Goal: Transaction & Acquisition: Purchase product/service

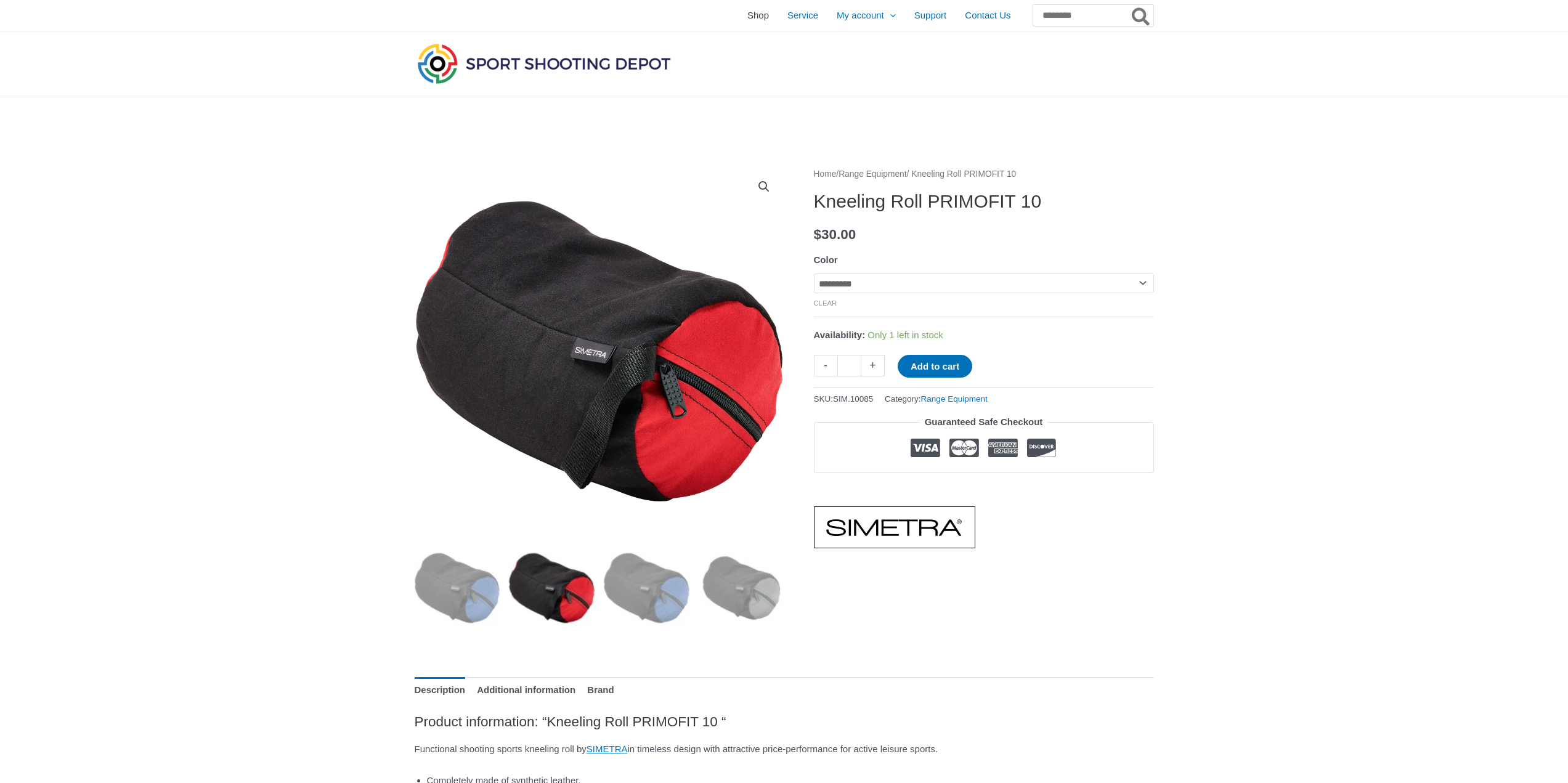
click at [747, 18] on span "Shop" at bounding box center [758, 15] width 22 height 31
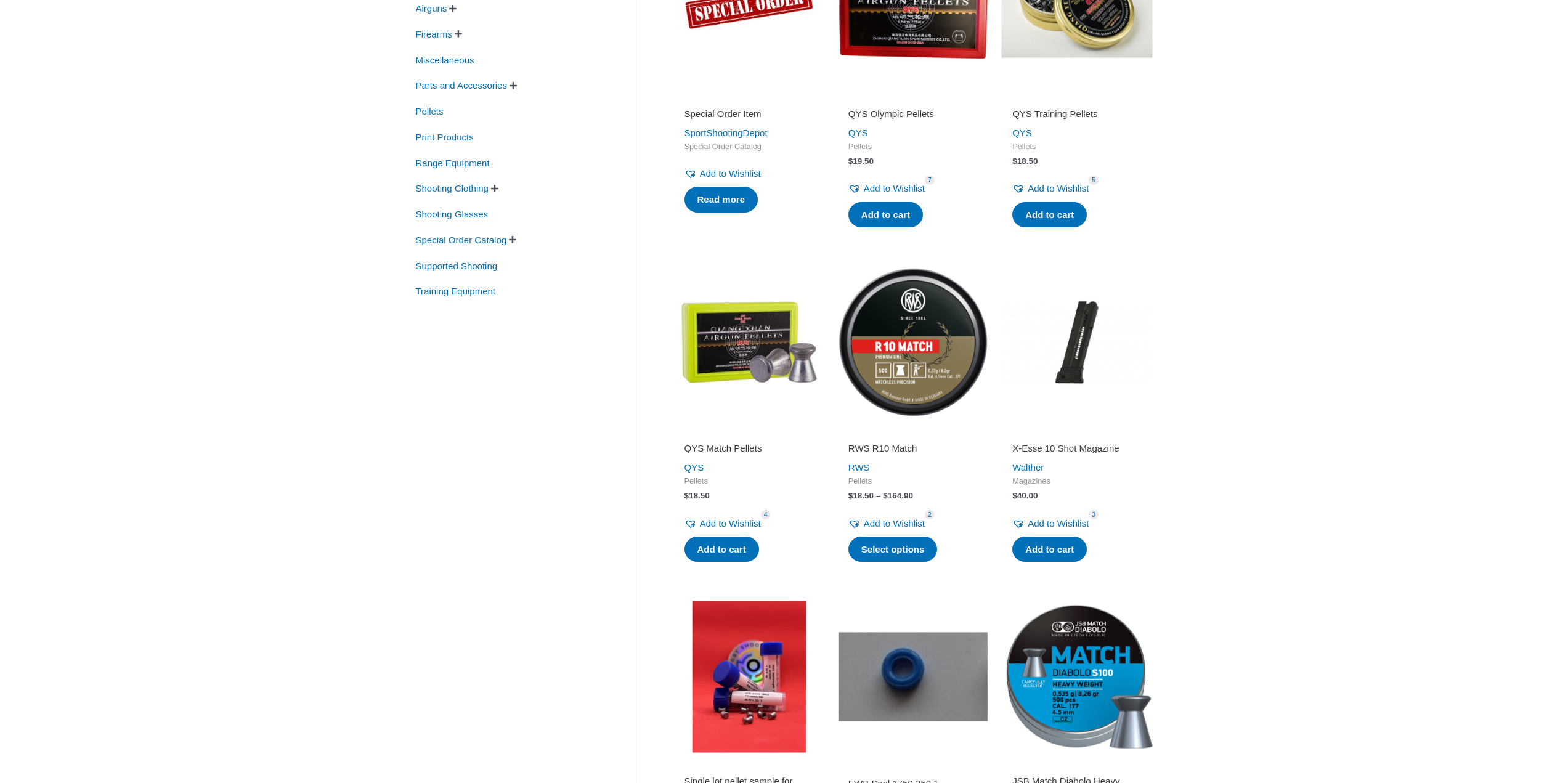
scroll to position [185, 0]
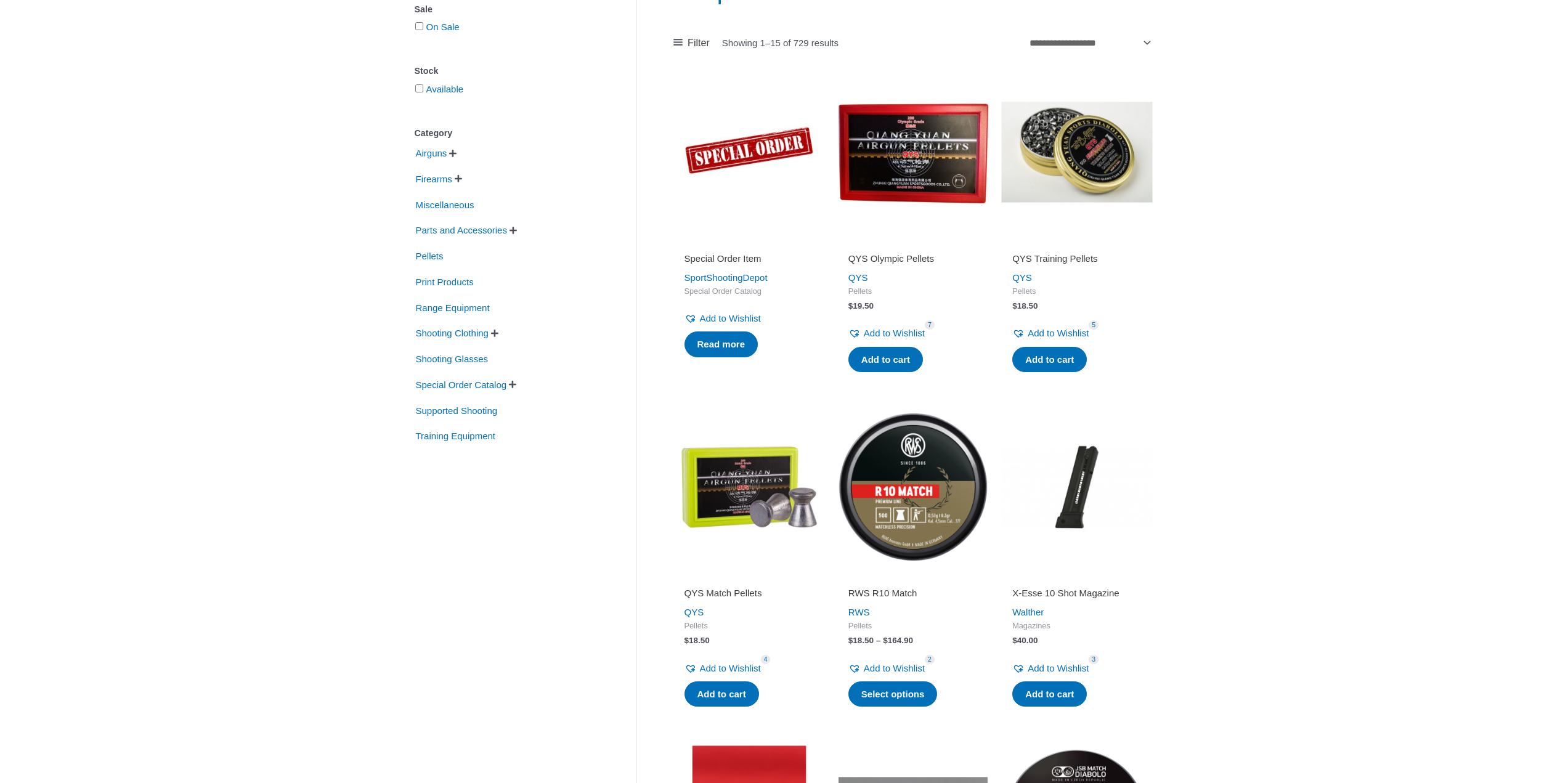
click at [498, 334] on span "" at bounding box center [494, 333] width 7 height 9
click at [487, 306] on span "Range Equipment" at bounding box center [453, 308] width 77 height 21
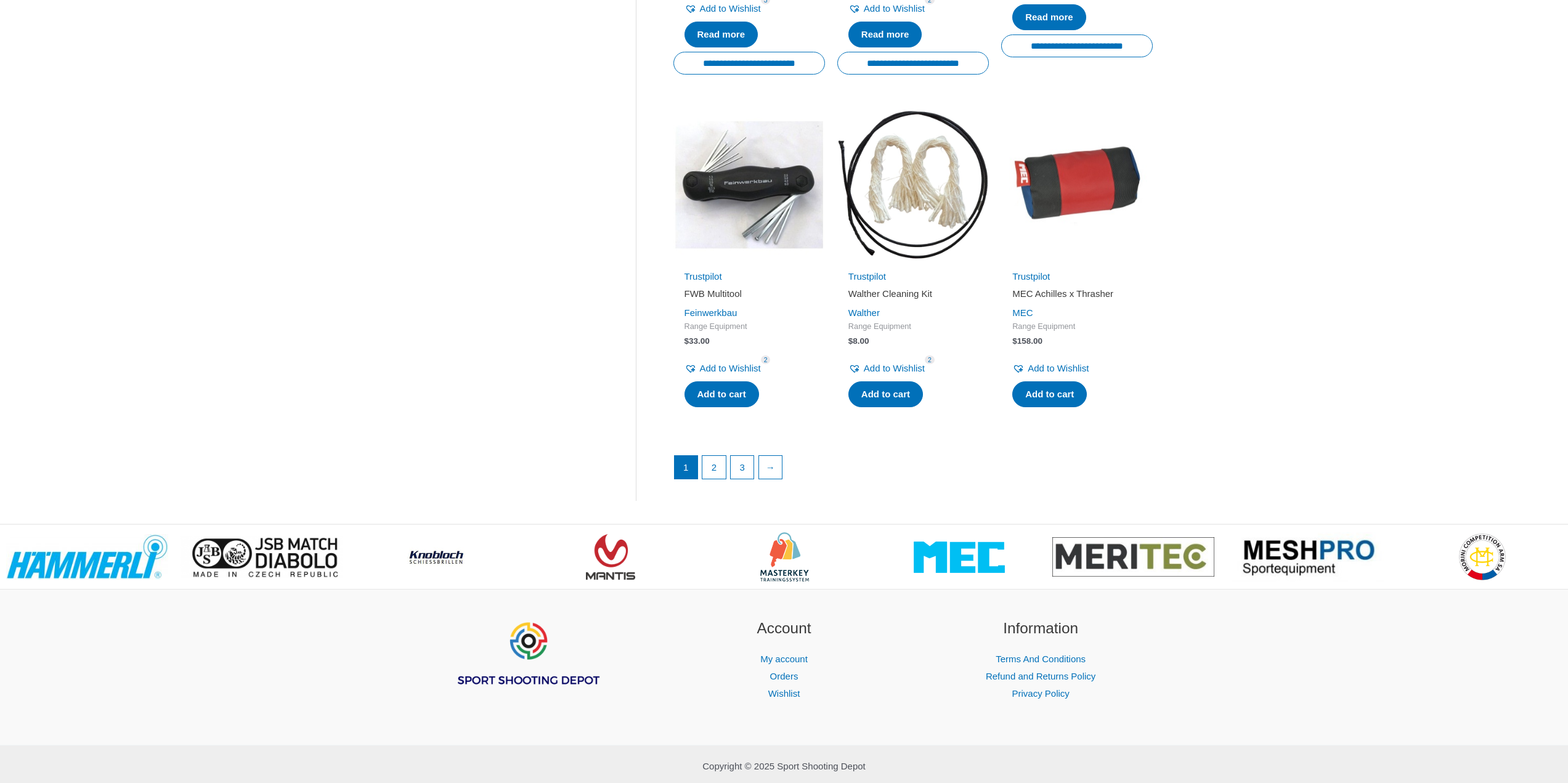
scroll to position [1602, 0]
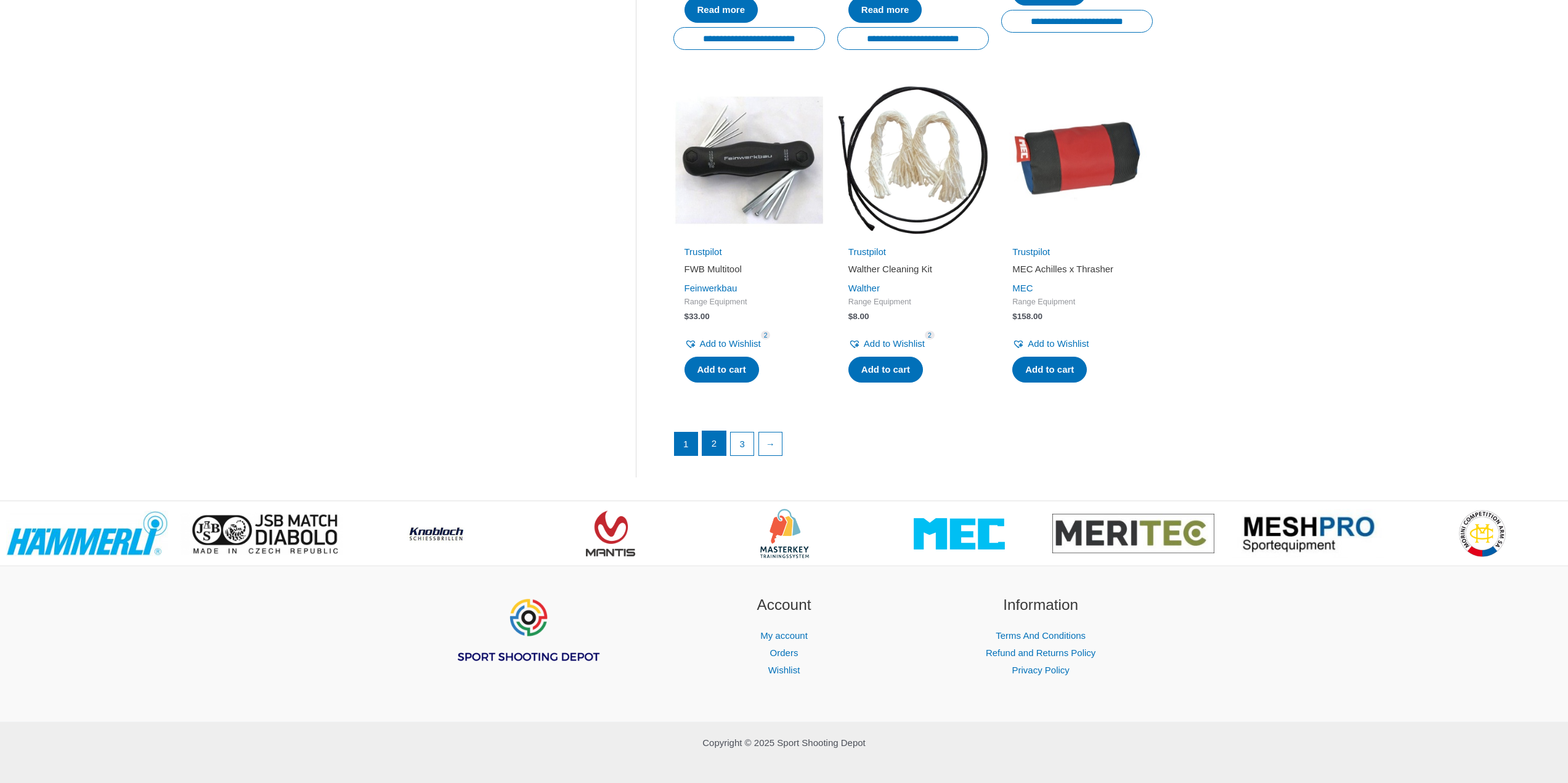
click at [707, 446] on link "2" at bounding box center [714, 443] width 23 height 24
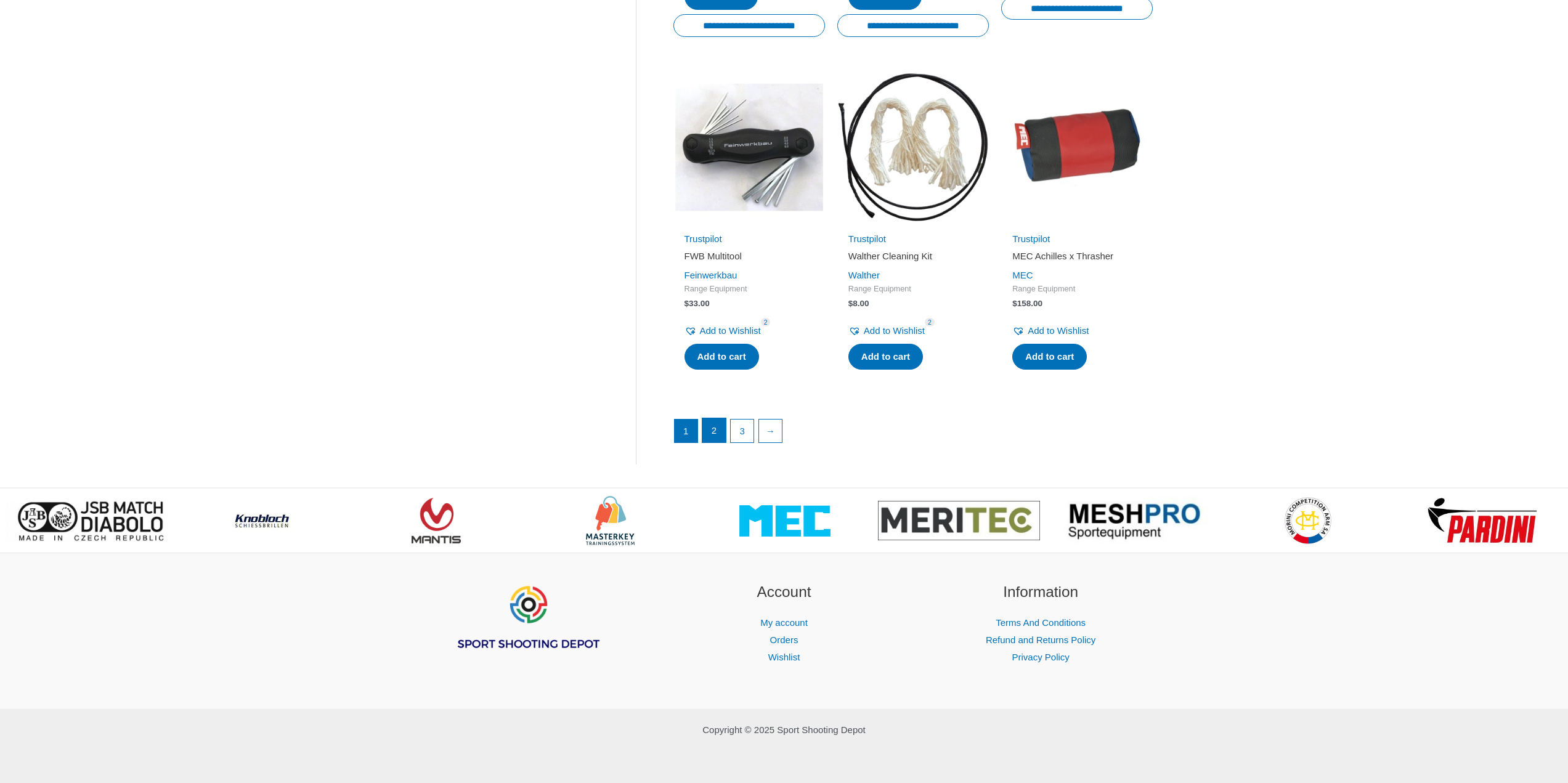
scroll to position [1620, 0]
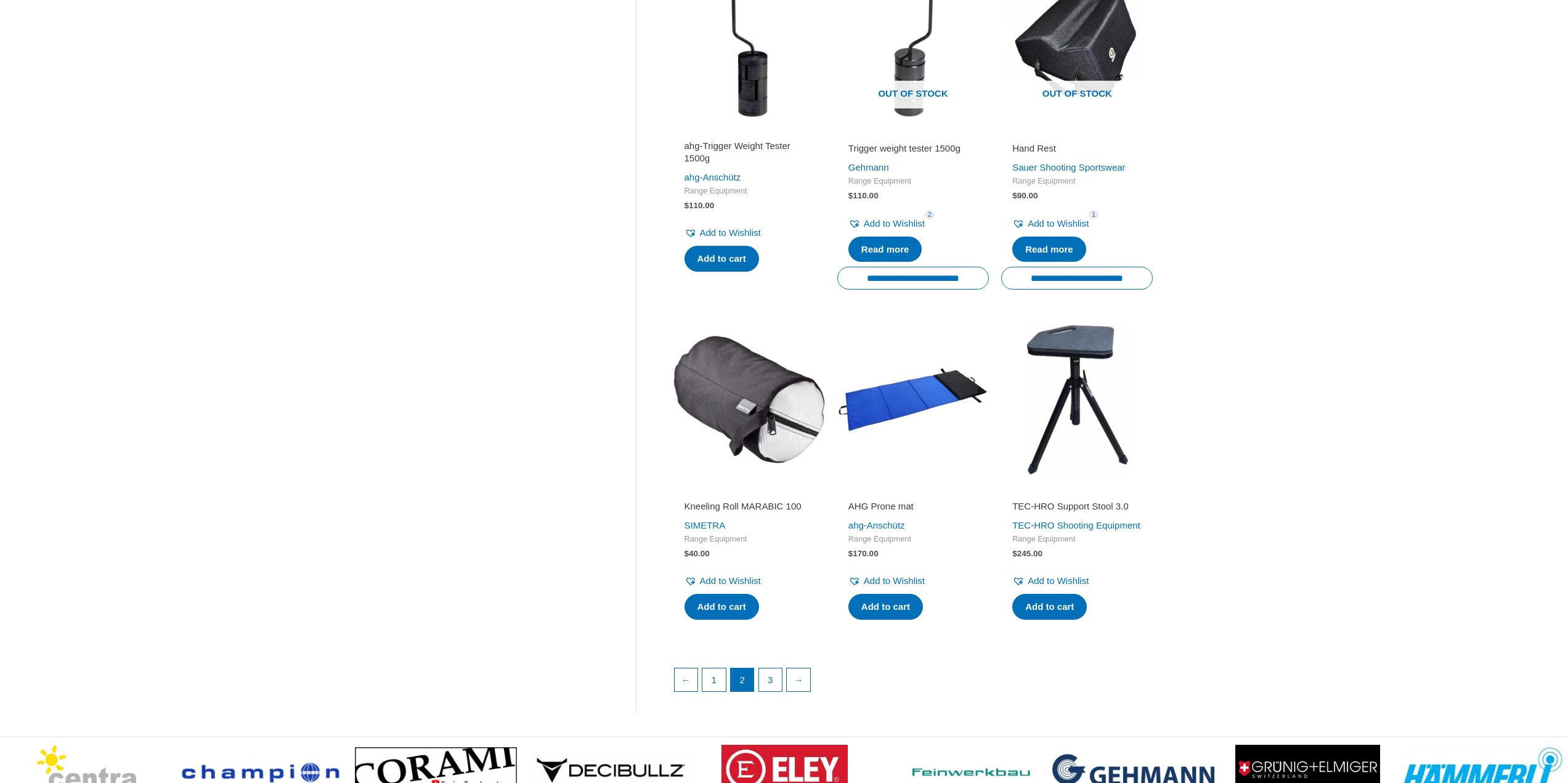
scroll to position [1355, 0]
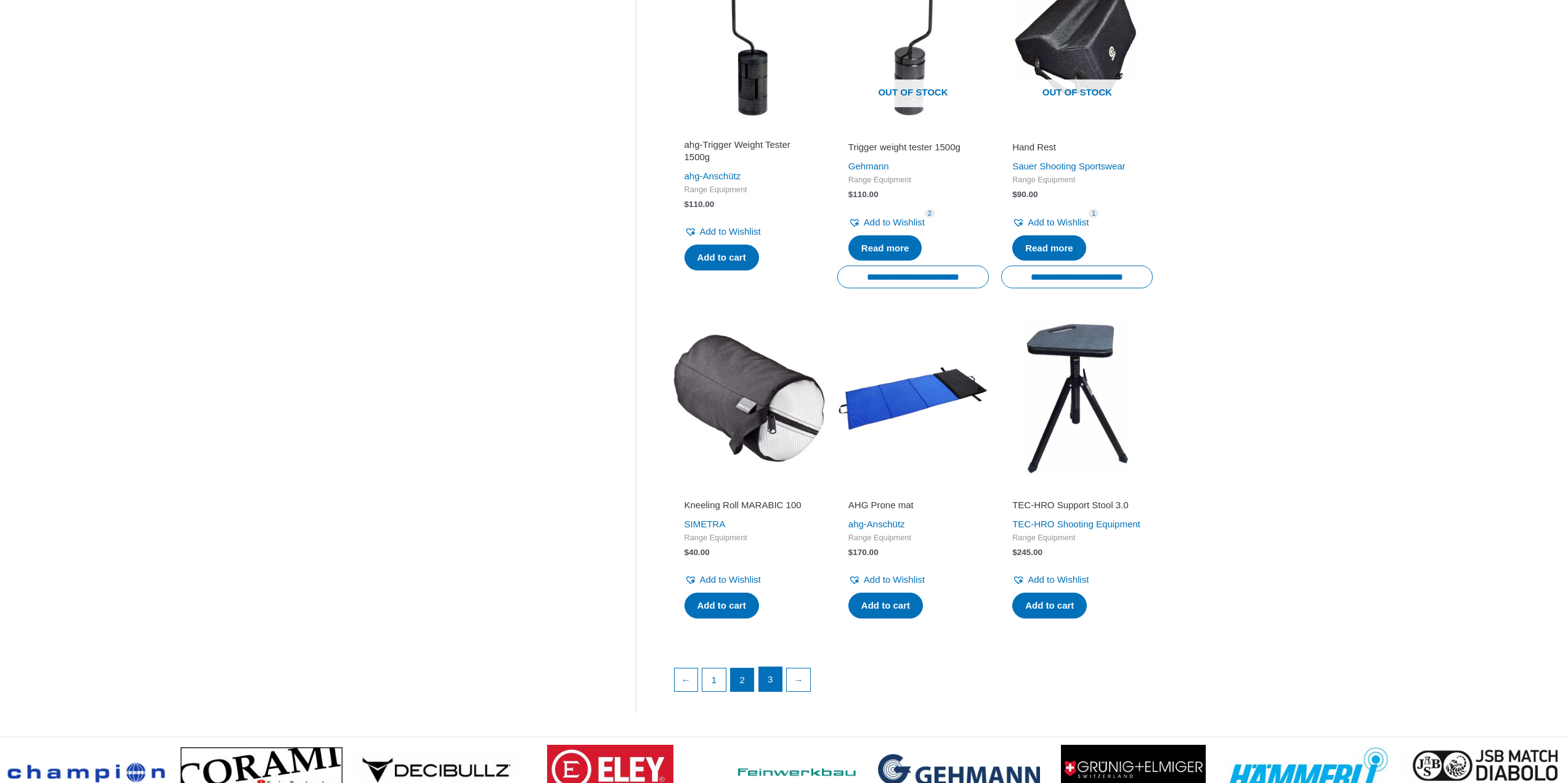
click at [777, 692] on link "3" at bounding box center [771, 679] width 23 height 24
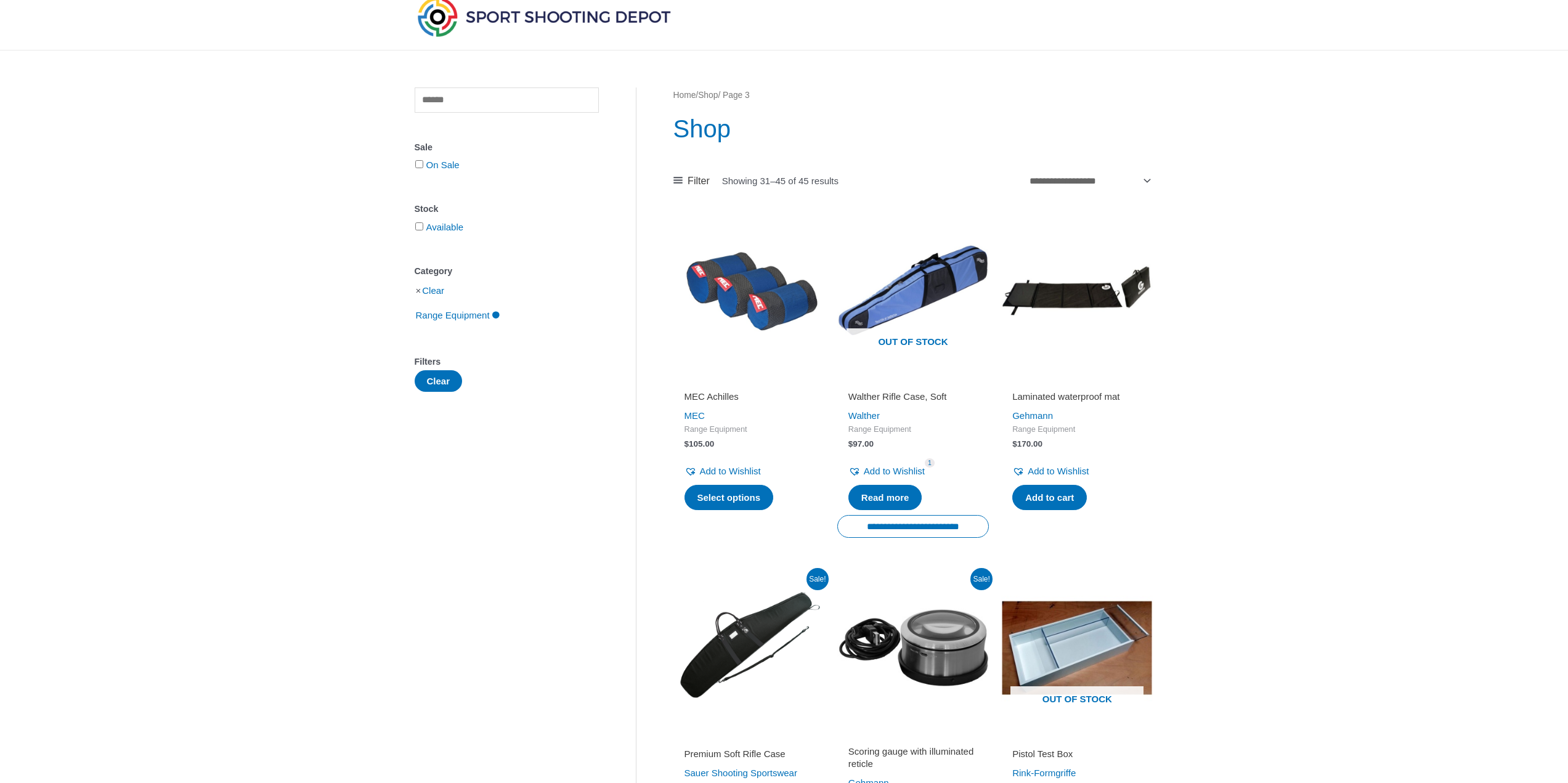
scroll to position [247, 0]
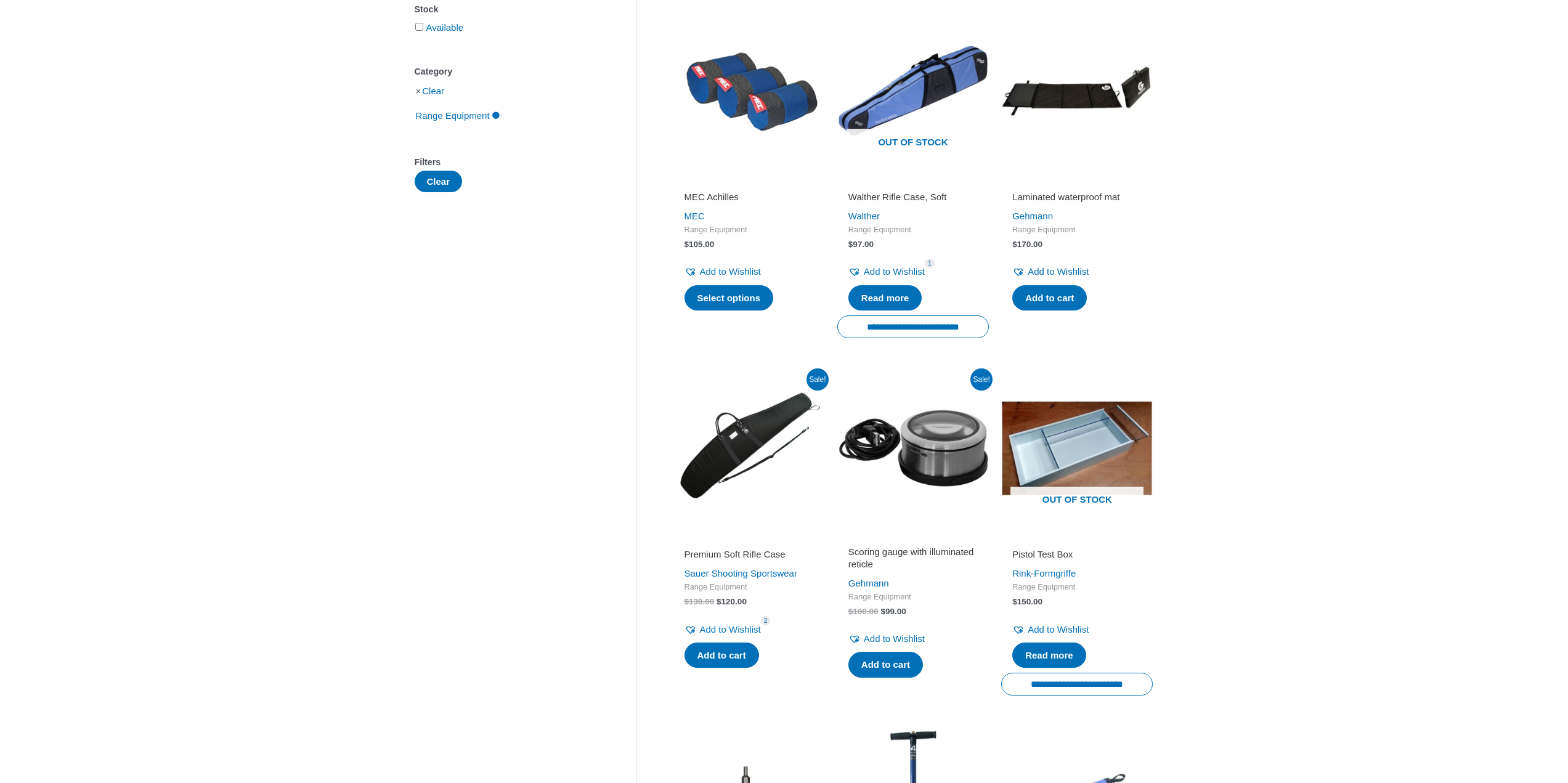
click at [728, 197] on h2 "MEC Achilles" at bounding box center [749, 197] width 129 height 13
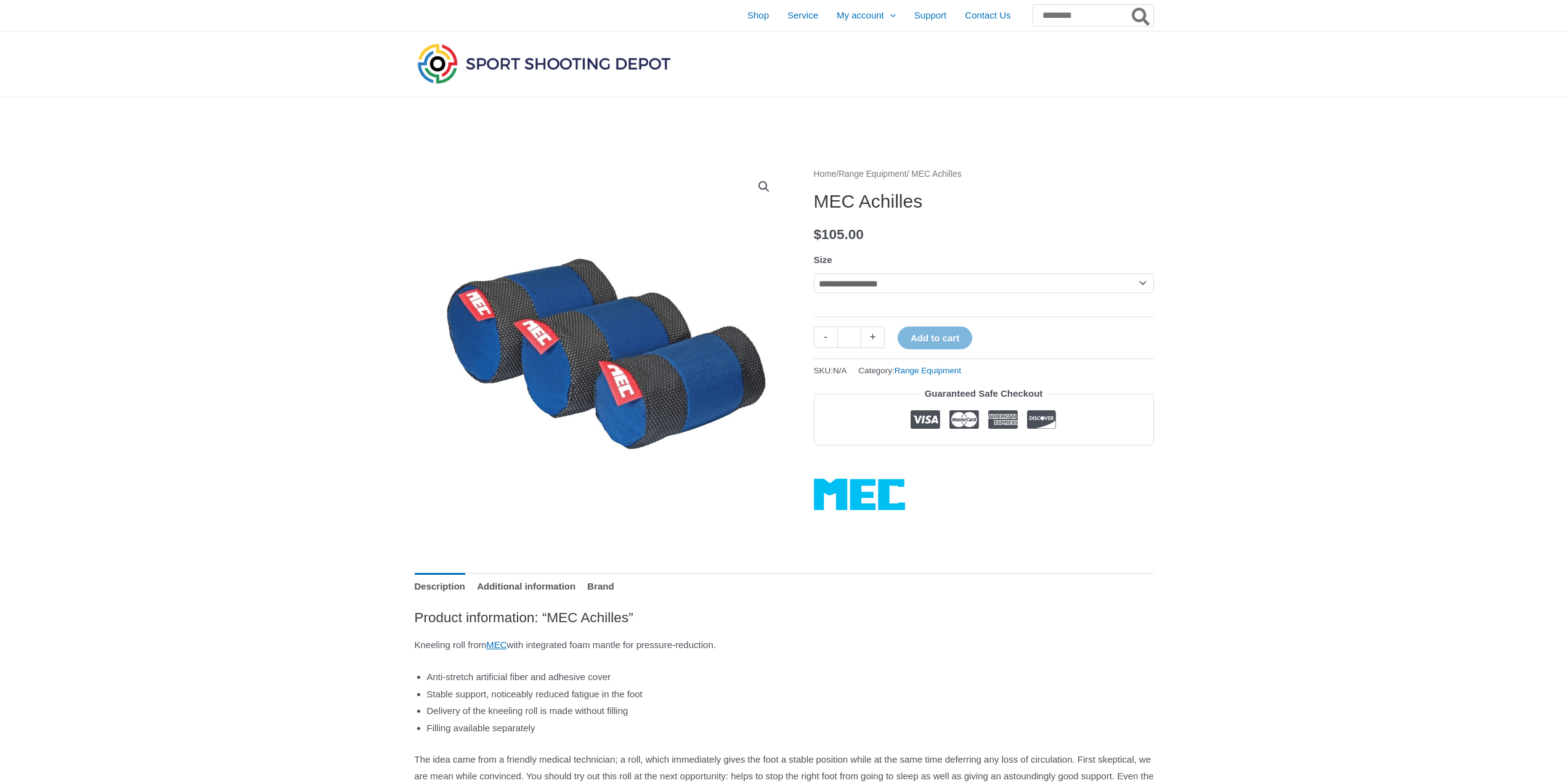
click at [851, 281] on select "**********" at bounding box center [984, 283] width 340 height 20
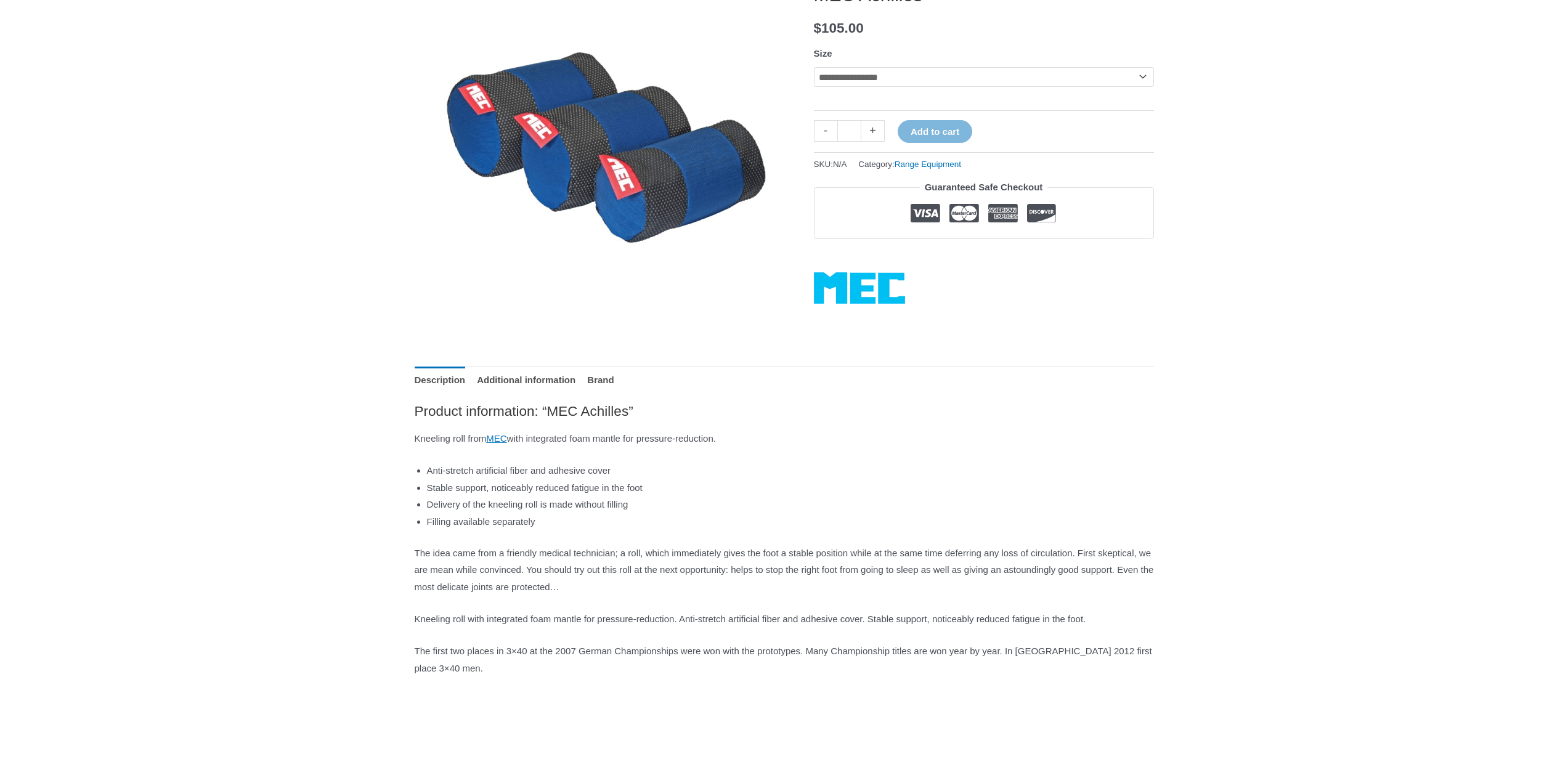
scroll to position [185, 0]
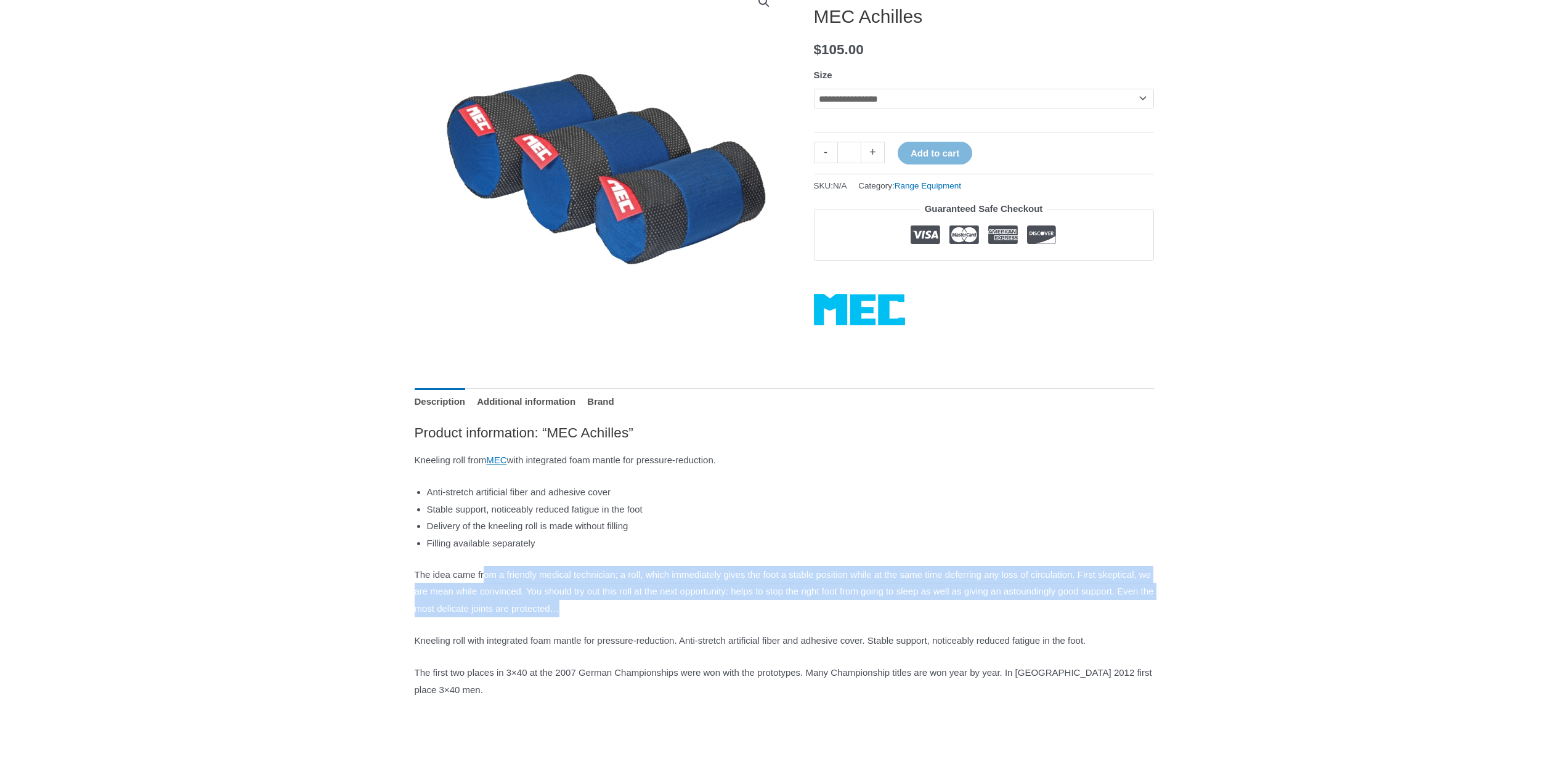
drag, startPoint x: 493, startPoint y: 570, endPoint x: 889, endPoint y: 608, distance: 397.8
click at [889, 608] on p "The idea came from a friendly medical technician; a roll, which immediately giv…" at bounding box center [784, 592] width 739 height 52
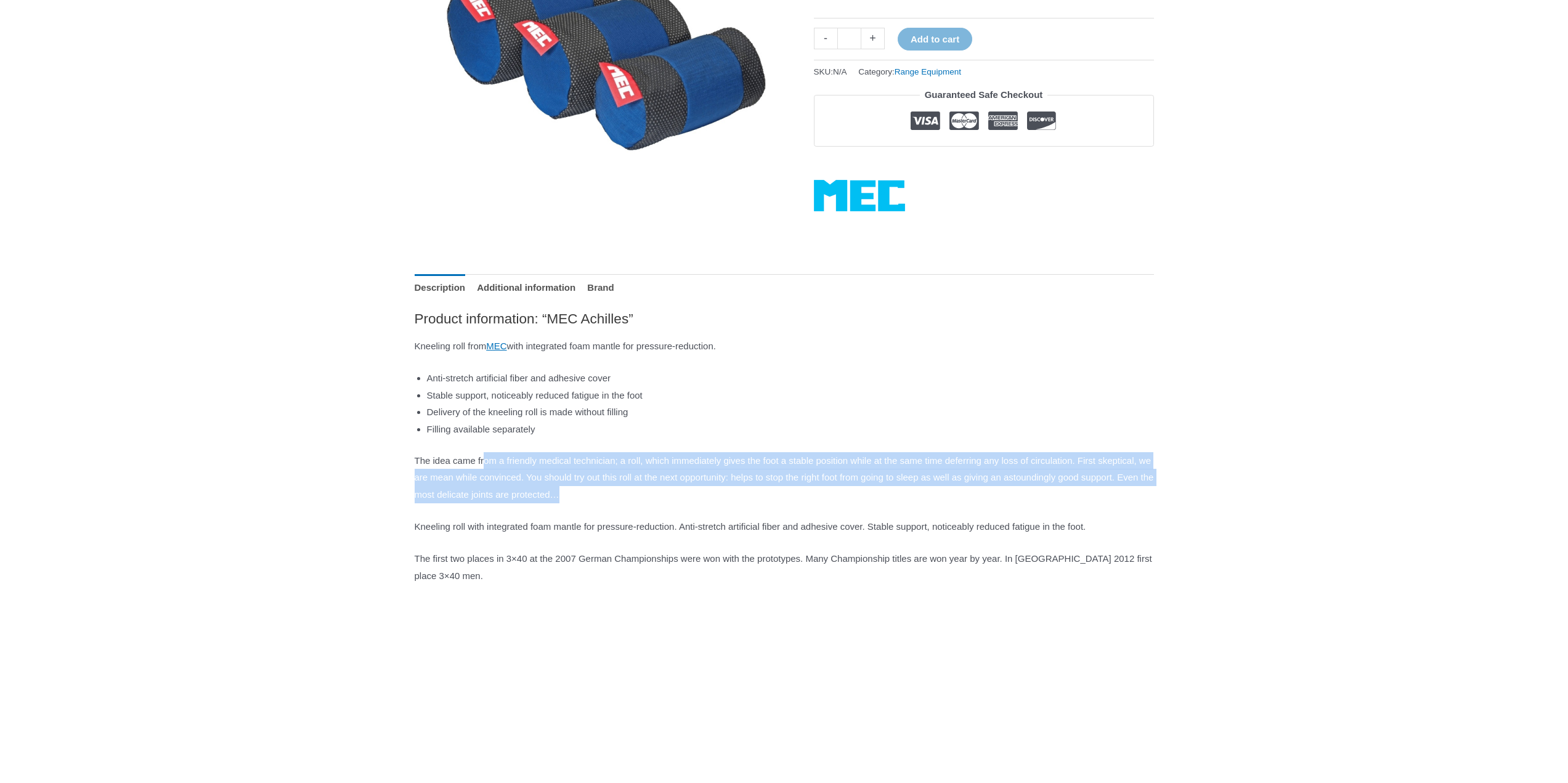
scroll to position [308, 0]
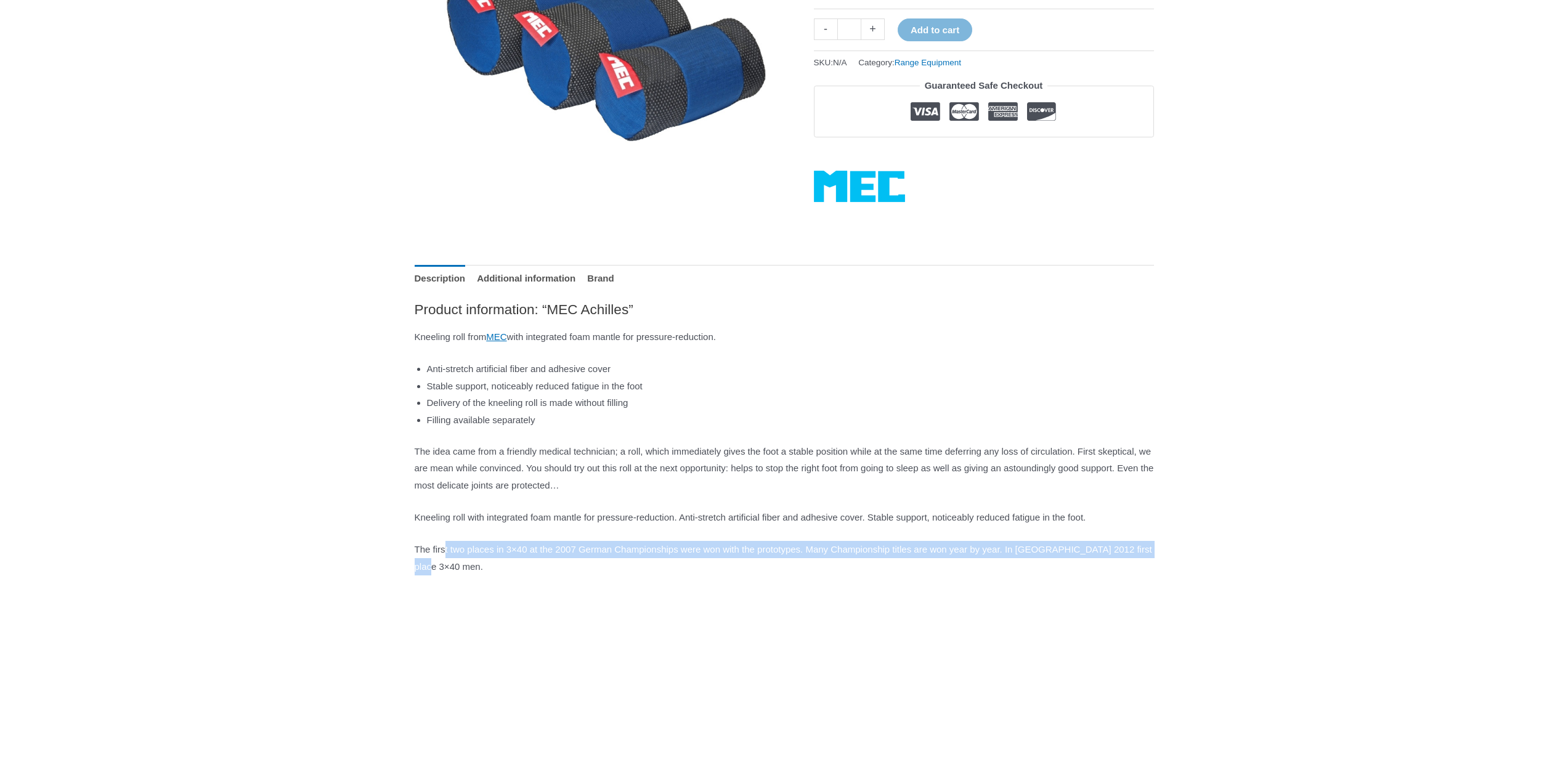
drag, startPoint x: 447, startPoint y: 564, endPoint x: 583, endPoint y: 578, distance: 136.7
click at [583, 576] on p "The first two places in 3×40 at the 2007 German Championships were won with the…" at bounding box center [784, 558] width 739 height 34
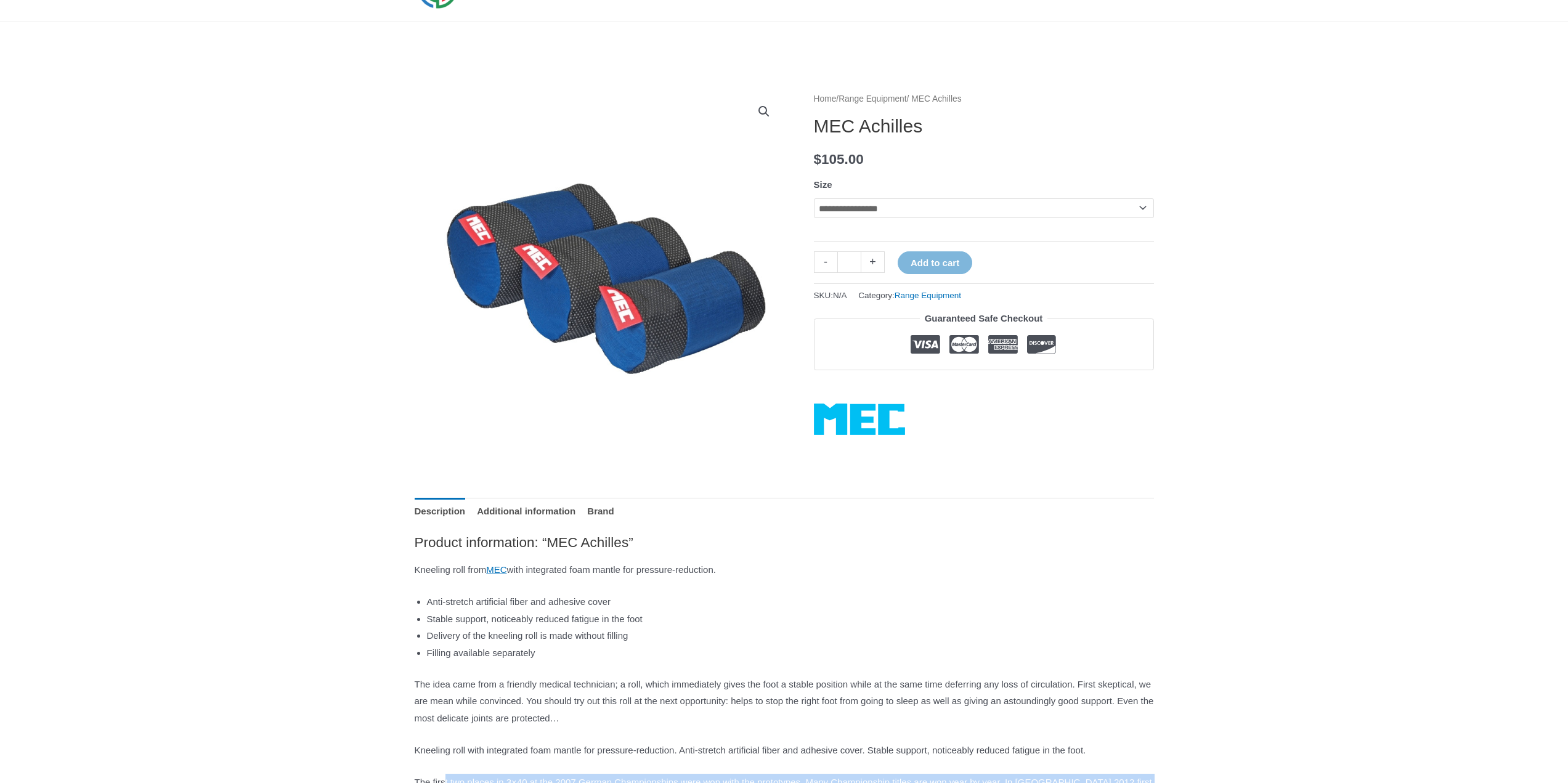
scroll to position [0, 0]
